Goal: Navigation & Orientation: Find specific page/section

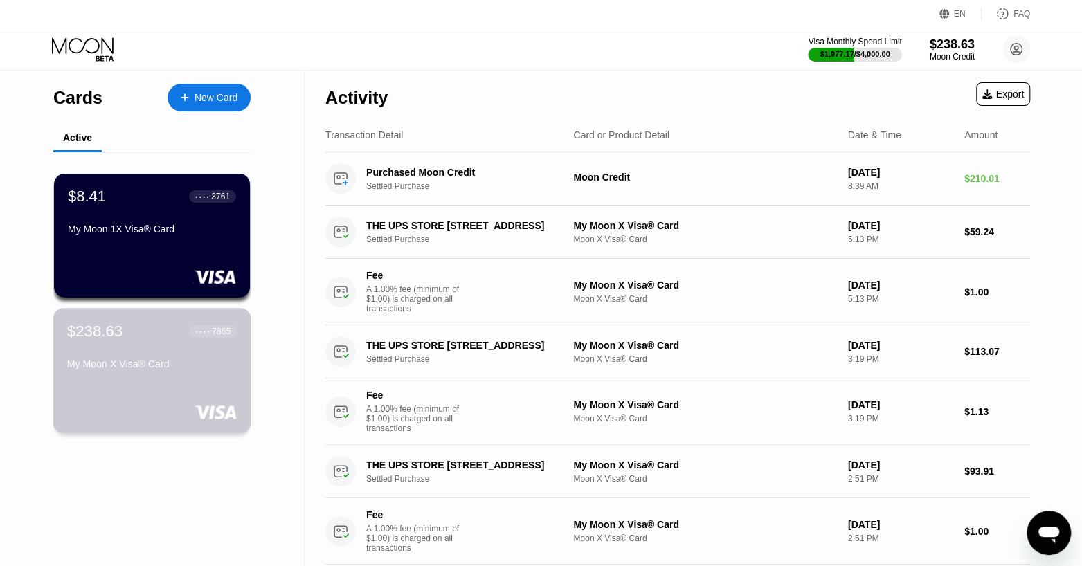
click at [136, 370] on div "My Moon X Visa® Card" at bounding box center [152, 363] width 170 height 11
